Goal: Task Accomplishment & Management: Complete application form

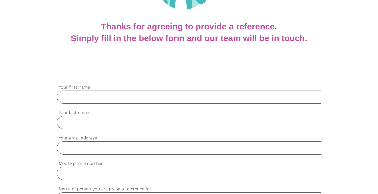
scroll to position [100, 0]
type input "g"
type input "gloria"
type input "pozos duarte"
click at [135, 146] on input "gabrielabpss.15@gmail.com" at bounding box center [189, 147] width 264 height 13
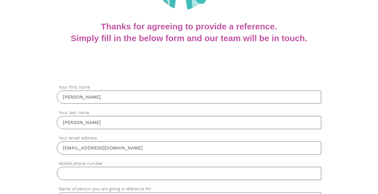
type input "gabrielabpss.15@gmail.com"
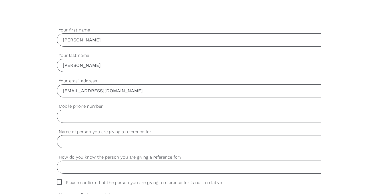
scroll to position [157, 0]
type input "0"
type input "0431509885"
type input "Gabriela Bolanos"
click at [94, 168] on input "How do you know the person you are giving a reference for?" at bounding box center [189, 166] width 264 height 13
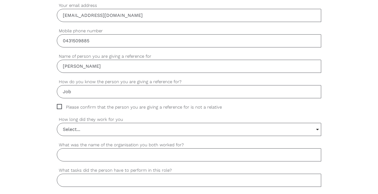
scroll to position [232, 0]
type input "Job"
click at [88, 123] on input "Select..." at bounding box center [189, 129] width 264 height 13
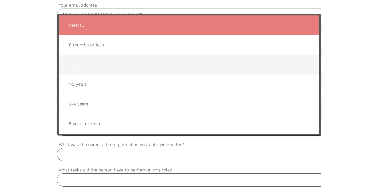
click at [91, 70] on span "1 year or less" at bounding box center [188, 65] width 249 height 14
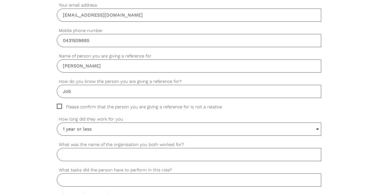
click at [90, 132] on input "1 year or less" at bounding box center [189, 129] width 264 height 13
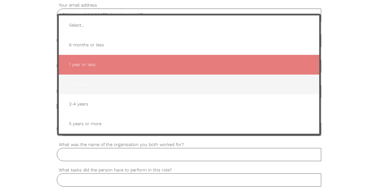
click at [88, 82] on span "1-2 years" at bounding box center [188, 84] width 249 height 14
type input "1-2 years"
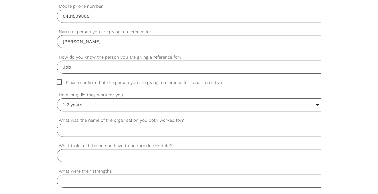
scroll to position [262, 0]
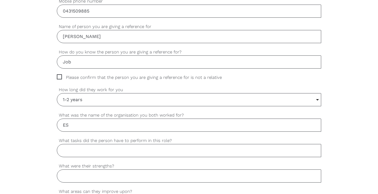
type input "E"
type input "MOUNTIES CARE"
click at [87, 149] on input "What tasks did the person have to perform in this role?" at bounding box center [189, 150] width 264 height 13
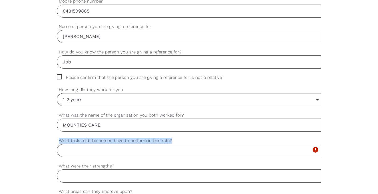
drag, startPoint x: 60, startPoint y: 141, endPoint x: 172, endPoint y: 139, distance: 112.9
click at [172, 139] on label "What tasks did the person have to perform in this role?" at bounding box center [189, 140] width 264 height 7
click at [172, 144] on input "What tasks did the person have to perform in this role?" at bounding box center [189, 150] width 264 height 13
drag, startPoint x: 171, startPoint y: 139, endPoint x: 58, endPoint y: 140, distance: 113.5
click at [58, 140] on label "What tasks did the person have to perform in this role?" at bounding box center [189, 140] width 264 height 7
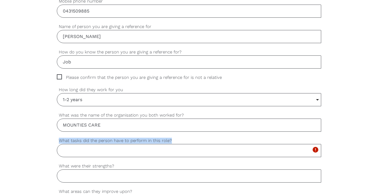
click at [58, 144] on input "What tasks did the person have to perform in this role?" at bounding box center [189, 150] width 264 height 13
drag, startPoint x: 58, startPoint y: 140, endPoint x: 168, endPoint y: 141, distance: 109.8
click at [168, 141] on label "What tasks did the person have to perform in this role?" at bounding box center [189, 140] width 264 height 7
click at [168, 144] on input "What tasks did the person have to perform in this role?" at bounding box center [189, 150] width 264 height 13
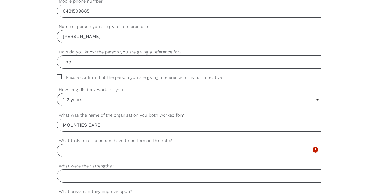
click at [163, 140] on label "What tasks did the person have to perform in this role?" at bounding box center [189, 140] width 264 height 7
click at [163, 144] on input "What tasks did the person have to perform in this role?" at bounding box center [189, 150] width 264 height 13
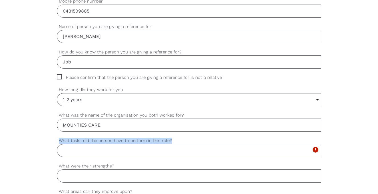
drag, startPoint x: 169, startPoint y: 140, endPoint x: 60, endPoint y: 139, distance: 109.2
click at [60, 139] on label "What tasks did the person have to perform in this role?" at bounding box center [189, 140] width 264 height 7
click at [60, 144] on input "What tasks did the person have to perform in this role?" at bounding box center [189, 150] width 264 height 13
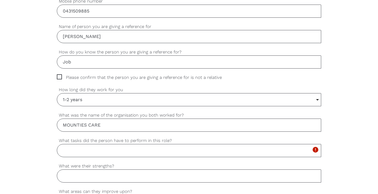
click at [60, 139] on label "What tasks did the person have to perform in this role?" at bounding box center [189, 140] width 264 height 7
click at [60, 144] on input "What tasks did the person have to perform in this role?" at bounding box center [189, 150] width 264 height 13
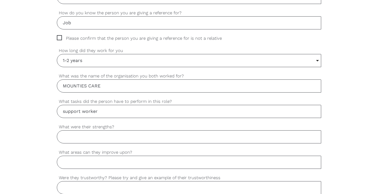
type input "support worker"
click at [99, 136] on input "What were their strengths?" at bounding box center [189, 136] width 264 height 13
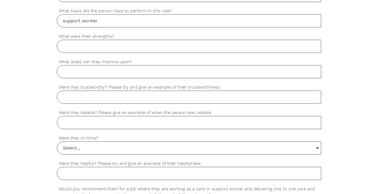
scroll to position [393, 0]
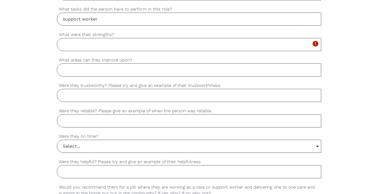
click at [103, 19] on input "support worker" at bounding box center [189, 19] width 264 height 13
click at [94, 43] on input "What were their strengths?" at bounding box center [189, 44] width 264 height 13
paste input "good team work"
paste input "responsible, empathetic and respectful"
type input "good team work,responsible, empathetic and respectful"
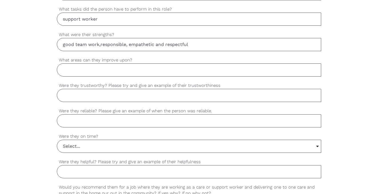
click at [105, 70] on input "What areas can they improve upon?" at bounding box center [189, 69] width 264 height 13
paste input "English level"
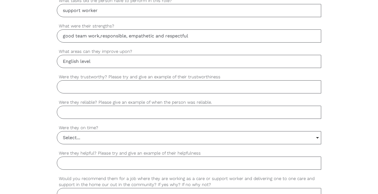
scroll to position [402, 0]
type input "English level"
click at [138, 89] on input "Were they trustworthy? Please try and give an example of their trustworthiness" at bounding box center [189, 86] width 264 height 13
paste input "is a person who likes to have a good work environment"
type input "is a person who likes to have a good work environment"
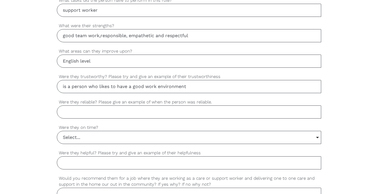
click at [102, 115] on input "Were they reliable? Please give an example of when the person was reliable." at bounding box center [189, 111] width 264 height 13
paste input "is a person who likes to have a good work environment"
type input "is a person who likes to have a good work environment"
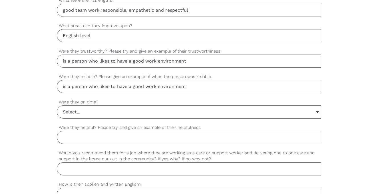
scroll to position [429, 0]
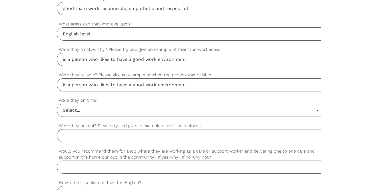
drag, startPoint x: 191, startPoint y: 86, endPoint x: 55, endPoint y: 83, distance: 136.6
click at [54, 83] on div "settings gloria Your first name settings pozos duarte Your last name settings g…" at bounding box center [189, 10] width 378 height 535
paste input "He likes all his patients to feel comfortable and happy."
type input "He likes all his patients to feel comfortable and happy."
click at [72, 107] on input "Select..." at bounding box center [189, 110] width 264 height 13
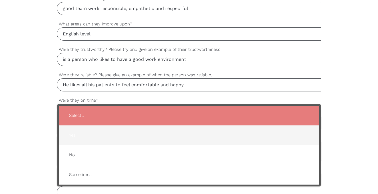
click at [76, 136] on span "Yes" at bounding box center [188, 135] width 249 height 14
type input "Yes"
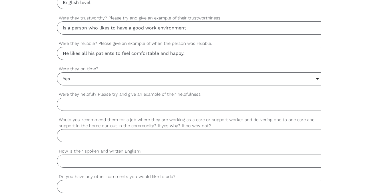
scroll to position [460, 0]
click at [75, 107] on input "Were they helpful? Please try and give an example of their helpfulness" at bounding box center [189, 103] width 264 height 13
paste input "He is a person with experience in his work and helps the company"
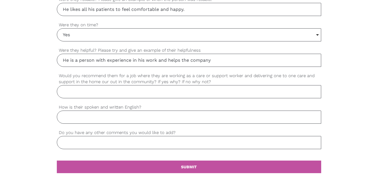
scroll to position [505, 0]
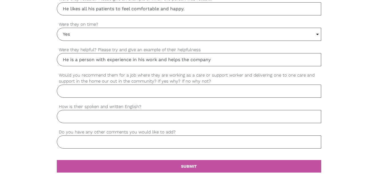
type input "He is a person with experience in his work and helps the company"
click at [74, 88] on input "Would you recommend them for a job where they are working as a care or support …" at bounding box center [189, 90] width 264 height 13
click at [144, 92] on input "Would you recommend them for a job where they are working as a care or support …" at bounding box center [189, 90] width 264 height 13
paste input "Yes, I recommend him because he is a very empathetic, responsible person who li…"
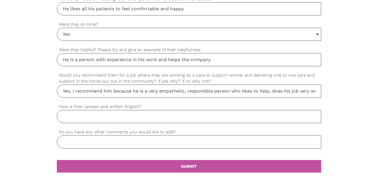
type input "Yes, I recommend him because he is a very empathetic, responsible person who li…"
click at [92, 117] on input "How is their spoken and written English?" at bounding box center [189, 116] width 264 height 13
click at [97, 143] on input "Do you have any other comments you would like to add?" at bounding box center [189, 141] width 264 height 13
click at [99, 119] on input "intermedy" at bounding box center [189, 116] width 264 height 13
type input "intermedy-basic"
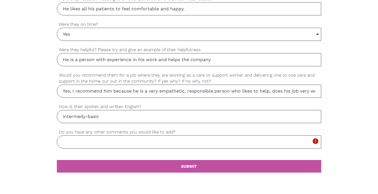
click at [84, 138] on input "Do you have any other comments you would like to add?" at bounding box center [189, 141] width 264 height 13
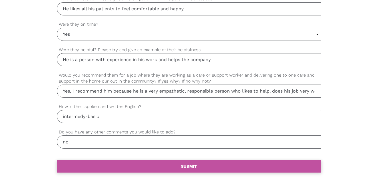
type input "no"
click at [91, 167] on link "settings SUBMIT" at bounding box center [189, 166] width 264 height 13
